Goal: Task Accomplishment & Management: Use online tool/utility

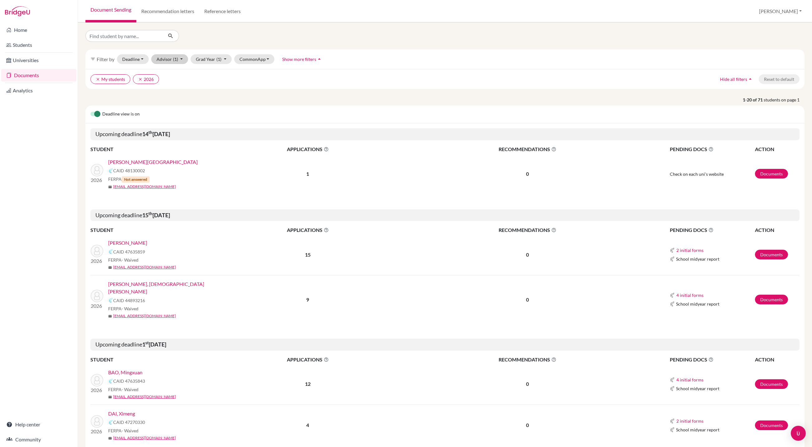
click at [180, 64] on button "Advisor (1)" at bounding box center [169, 59] width 37 height 10
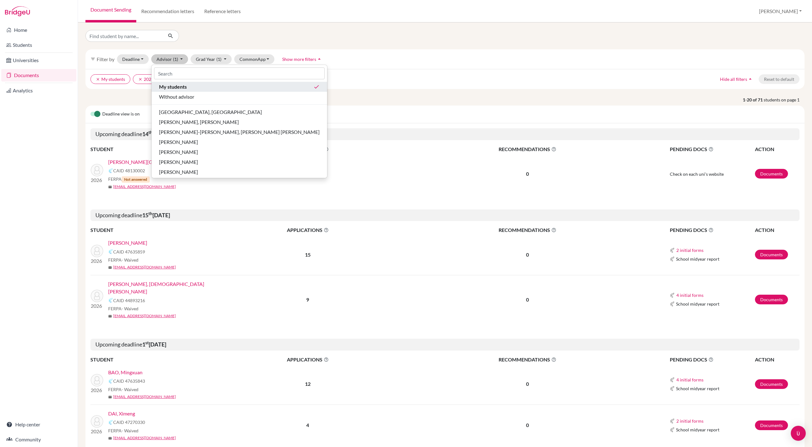
click at [184, 90] on span "My students" at bounding box center [173, 86] width 28 height 7
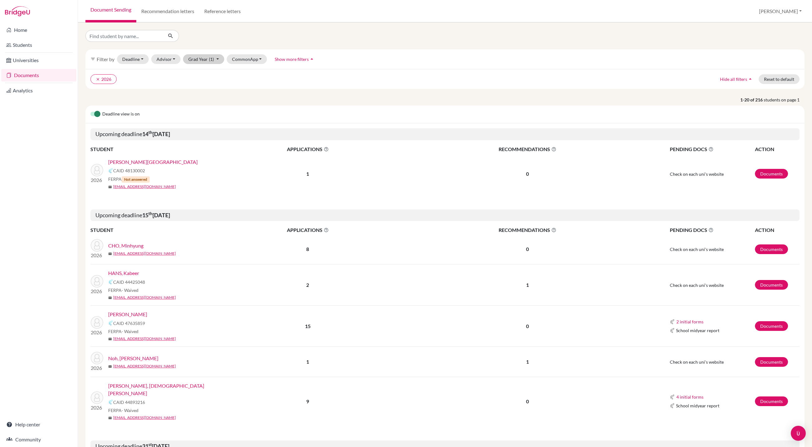
click at [224, 64] on button "Grad Year (1)" at bounding box center [203, 59] width 41 height 10
click at [213, 106] on div "2026 done" at bounding box center [202, 102] width 22 height 7
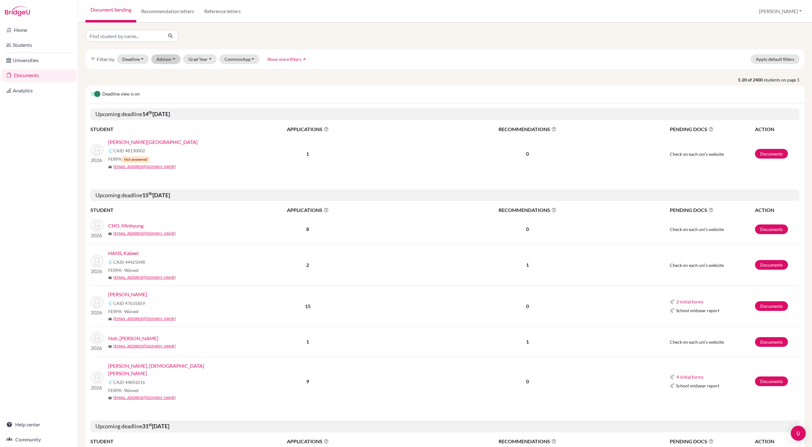
click at [178, 63] on button "Advisor" at bounding box center [166, 59] width 30 height 10
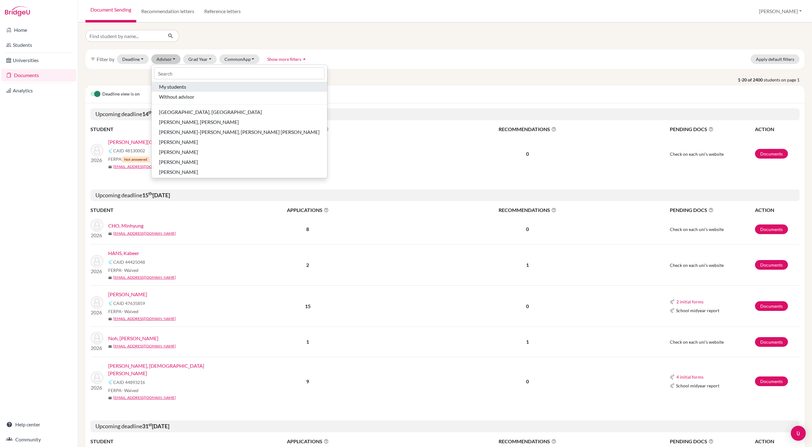
click at [183, 90] on span "My students" at bounding box center [172, 86] width 27 height 7
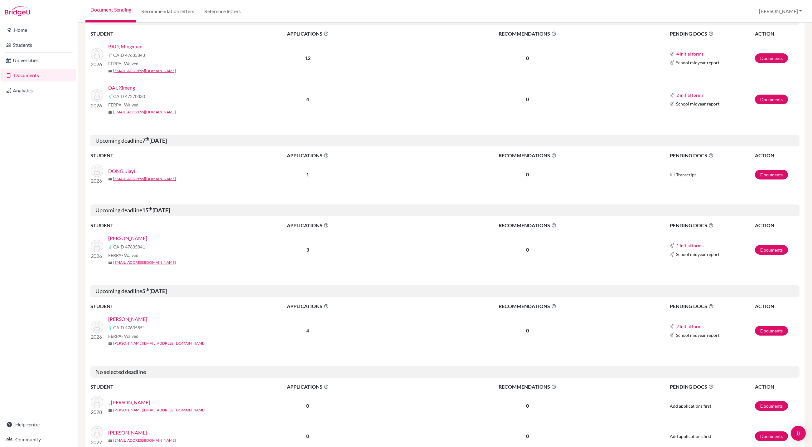
scroll to position [327, 0]
click at [125, 241] on link "[PERSON_NAME]" at bounding box center [127, 236] width 39 height 7
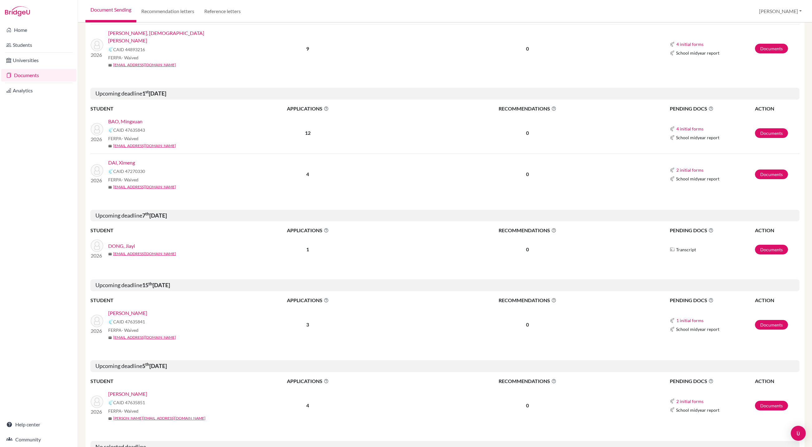
scroll to position [250, 0]
click at [135, 126] on link "BAO, Mingxuan" at bounding box center [125, 121] width 34 height 7
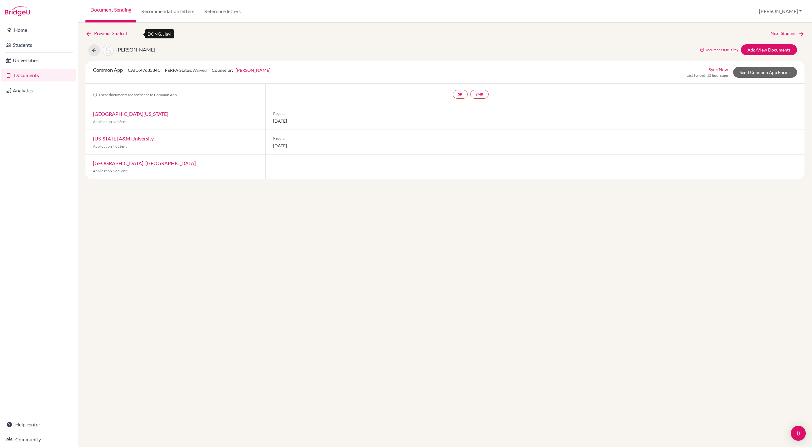
click at [91, 33] on icon at bounding box center [88, 34] width 6 height 6
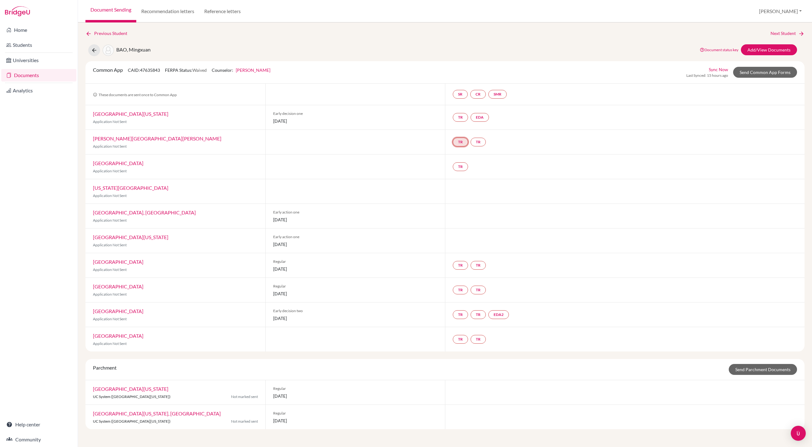
click at [463, 146] on link "TR" at bounding box center [460, 142] width 15 height 9
click at [486, 146] on link "TR" at bounding box center [478, 142] width 15 height 9
click at [371, 66] on div "Common App CAID: 47635843 FERPA Status: Waived Counselor: John Joseph James Fir…" at bounding box center [445, 72] width 714 height 12
